Goal: Book appointment/travel/reservation

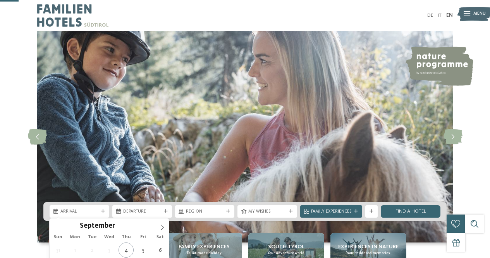
scroll to position [100, 0]
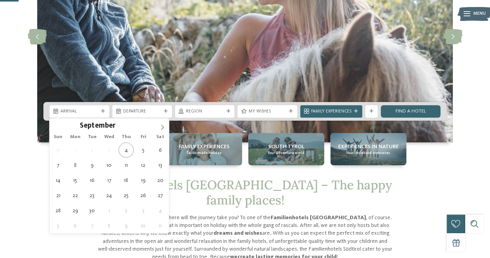
click at [72, 106] on div "Arrival" at bounding box center [80, 111] width 60 height 12
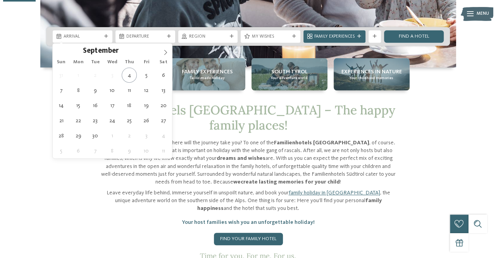
scroll to position [174, 0]
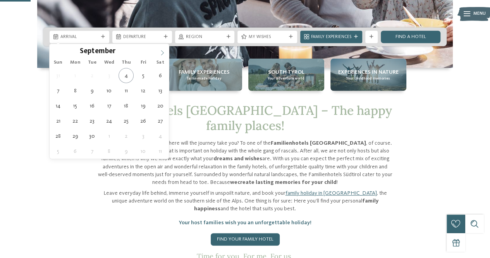
click at [161, 50] on icon at bounding box center [162, 52] width 5 height 5
type input "****"
click at [161, 50] on icon at bounding box center [162, 52] width 5 height 5
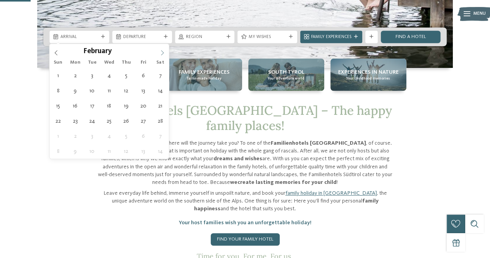
click at [161, 50] on icon at bounding box center [162, 52] width 5 height 5
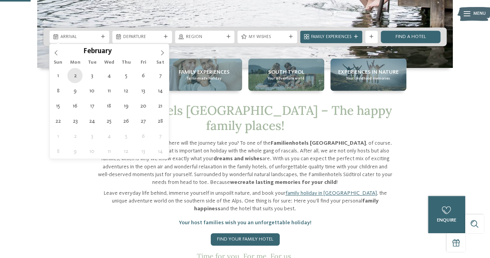
type div "[DATE]"
type input "****"
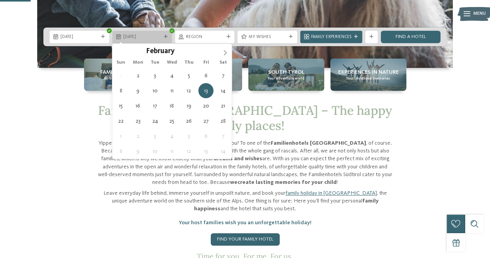
click at [153, 37] on span "[DATE]" at bounding box center [142, 37] width 38 height 6
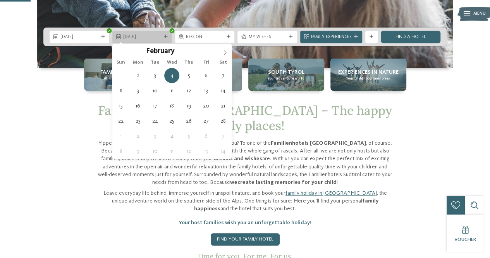
click at [149, 31] on div "[DATE]" at bounding box center [142, 37] width 60 height 12
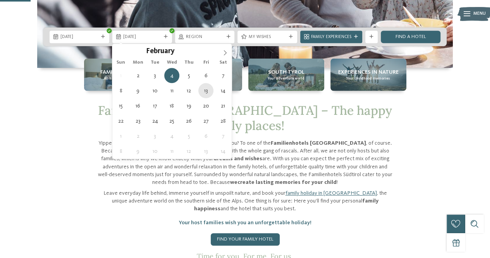
type div "[DATE]"
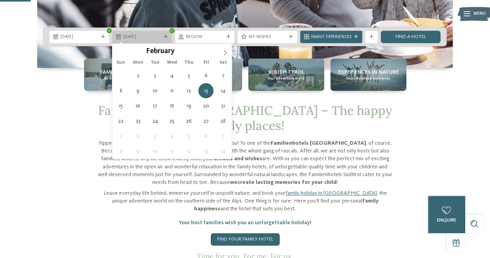
click at [161, 36] on span "[DATE]" at bounding box center [142, 37] width 38 height 6
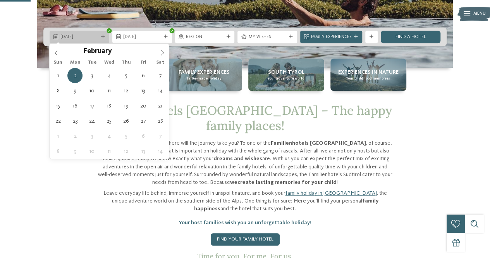
click at [93, 33] on div "[DATE]" at bounding box center [80, 37] width 60 height 12
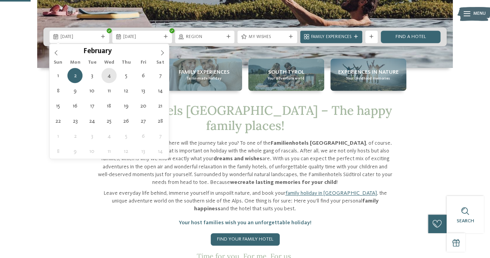
type div "[DATE]"
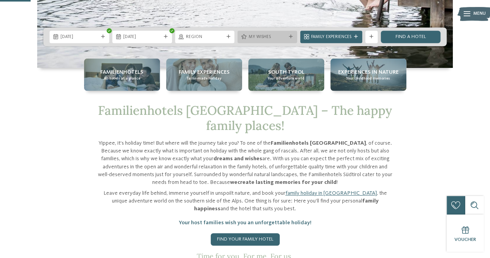
click at [256, 36] on span "My wishes" at bounding box center [267, 37] width 38 height 6
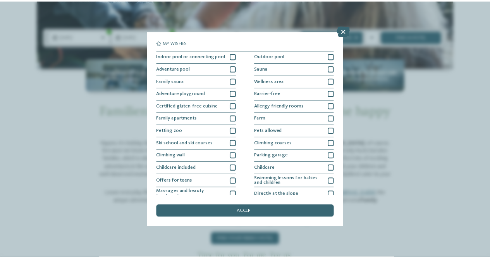
scroll to position [67, 0]
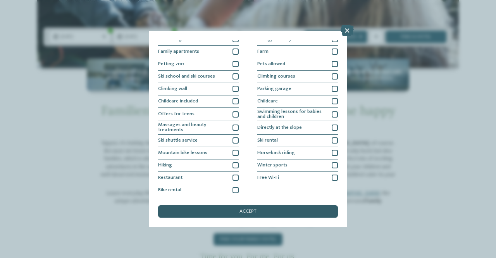
click at [236, 213] on div "accept" at bounding box center [248, 211] width 180 height 12
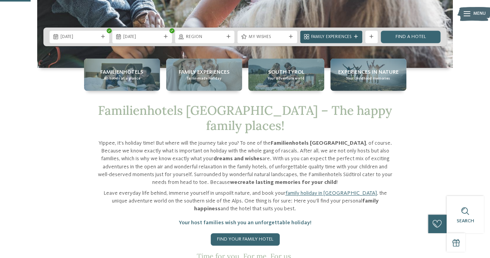
click at [355, 31] on div "Family Experiences" at bounding box center [331, 37] width 62 height 12
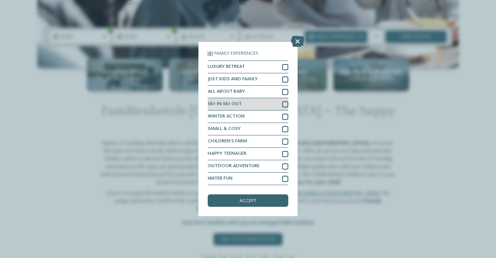
click at [262, 103] on div "SKI-IN SKI-OUT" at bounding box center [248, 104] width 81 height 12
click at [242, 207] on div "Family Experiences LUXURY RETREAT JUST KIDS AND FAMILY" at bounding box center [247, 129] width 99 height 174
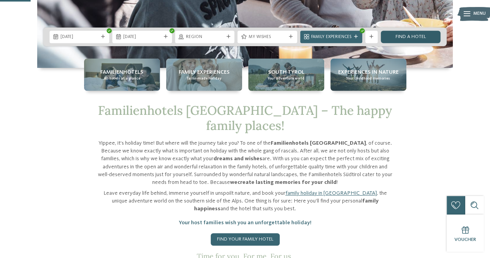
click at [419, 38] on link "Find a hotel" at bounding box center [411, 37] width 60 height 12
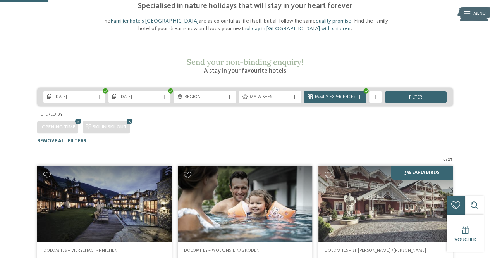
scroll to position [71, 0]
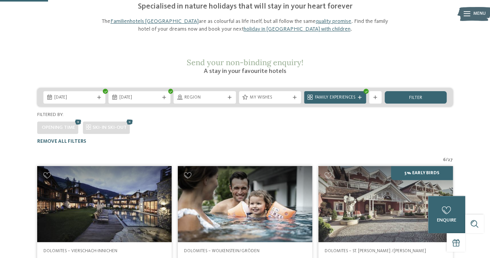
click at [191, 118] on div "Opening time SKI-IN SKI-OUT" at bounding box center [245, 125] width 416 height 15
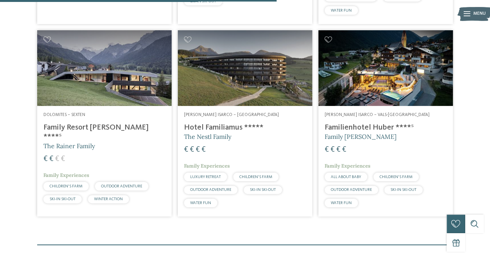
scroll to position [556, 0]
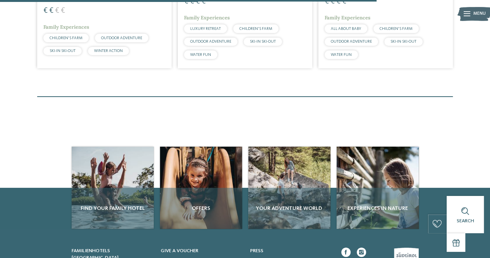
drag, startPoint x: 228, startPoint y: 100, endPoint x: 185, endPoint y: 117, distance: 46.6
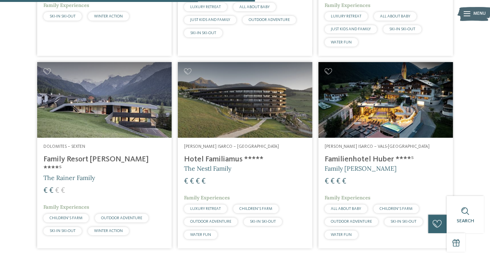
scroll to position [376, 0]
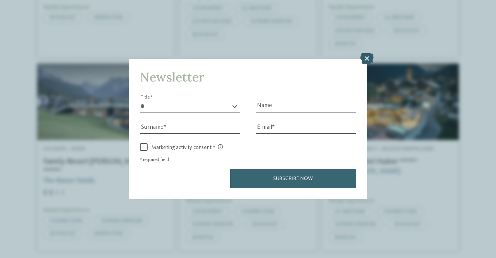
click at [366, 63] on icon at bounding box center [366, 58] width 13 height 11
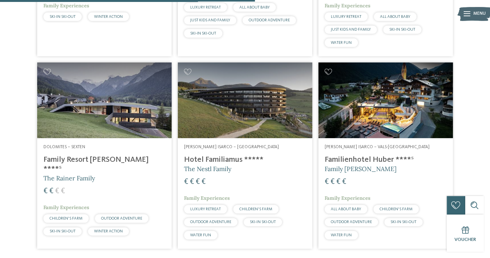
click at [63, 155] on h4 "Family Resort [PERSON_NAME] ****ˢ" at bounding box center [104, 164] width 122 height 19
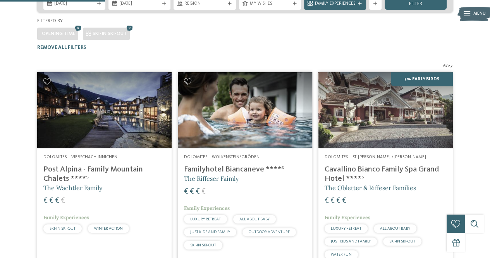
scroll to position [155, 0]
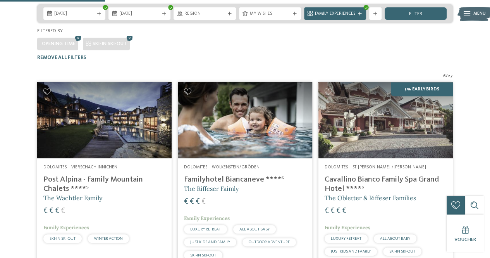
click at [388, 119] on img at bounding box center [385, 120] width 134 height 76
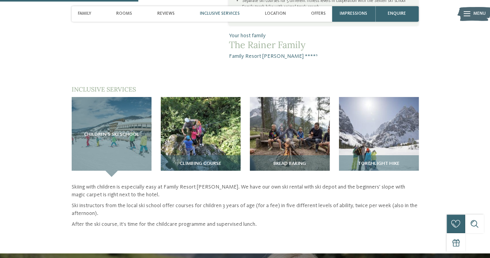
click at [303, 104] on img at bounding box center [290, 137] width 80 height 80
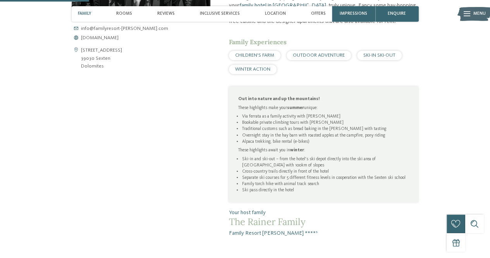
scroll to position [231, 0]
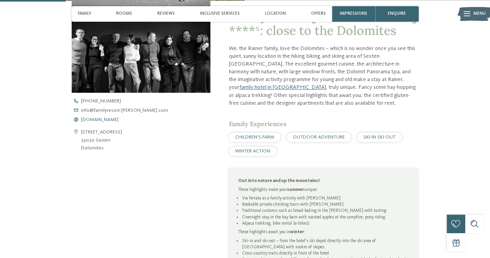
click at [118, 118] on span "www.familyresort-rainer.com" at bounding box center [100, 119] width 38 height 5
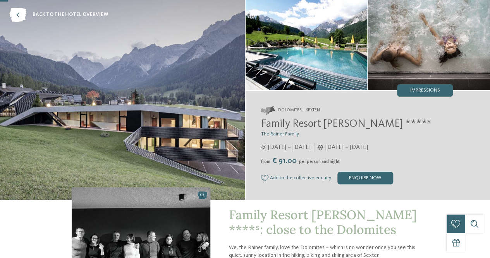
scroll to position [29, 0]
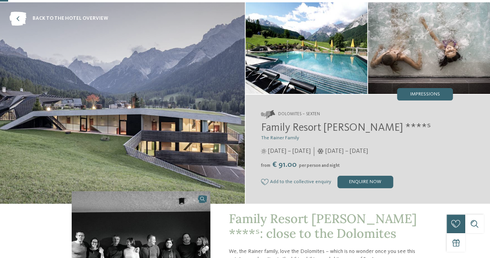
click at [294, 70] on img at bounding box center [307, 47] width 122 height 91
click at [218, 56] on img at bounding box center [122, 102] width 245 height 201
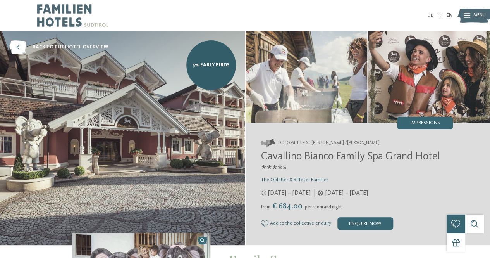
click at [365, 216] on div "Cavallino Bianco Family Spa Grand Hotel ****ˢ The Obletter & Riffeser Families …" at bounding box center [357, 189] width 192 height 79
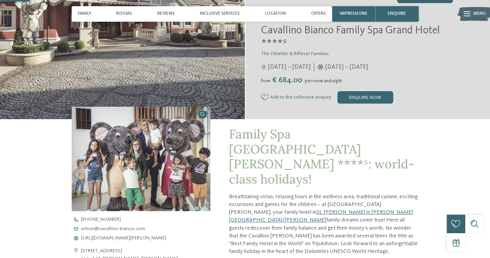
scroll to position [126, 0]
click at [134, 237] on span "https://www.cavallino-bianco.com/en/family-hotel-italy" at bounding box center [123, 237] width 85 height 5
